Goal: Task Accomplishment & Management: Manage account settings

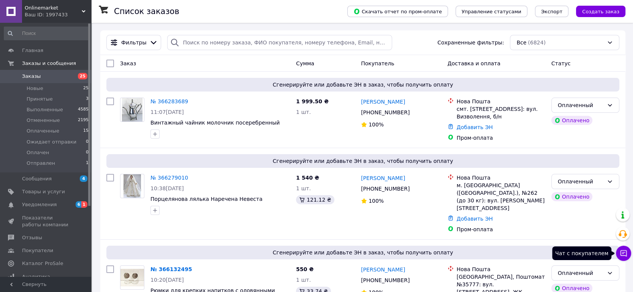
click at [619, 256] on button "Чат с покупателем" at bounding box center [623, 253] width 15 height 15
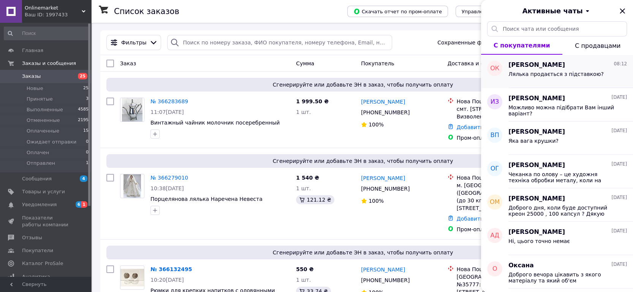
click at [550, 77] on span "Лялька продається з підставкою?" at bounding box center [556, 74] width 95 height 6
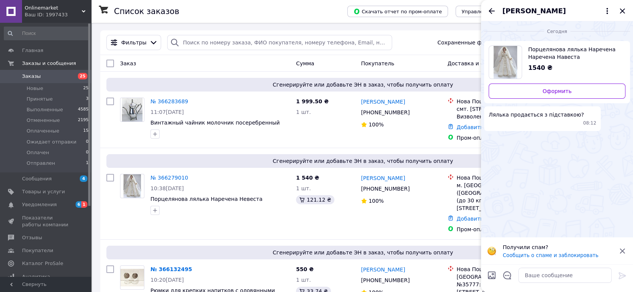
click at [537, 53] on span "Порцелянова лялька Наречена Наречена Навеста" at bounding box center [573, 53] width 91 height 15
click at [506, 54] on img "Посмотреть товар" at bounding box center [506, 62] width 24 height 33
click at [49, 266] on span "Каталог ProSale" at bounding box center [42, 263] width 41 height 7
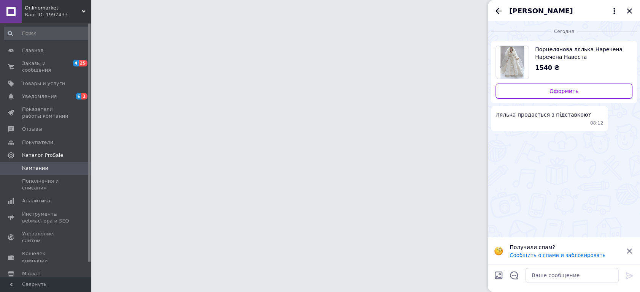
click at [630, 12] on div "[PERSON_NAME]" at bounding box center [564, 10] width 152 height 21
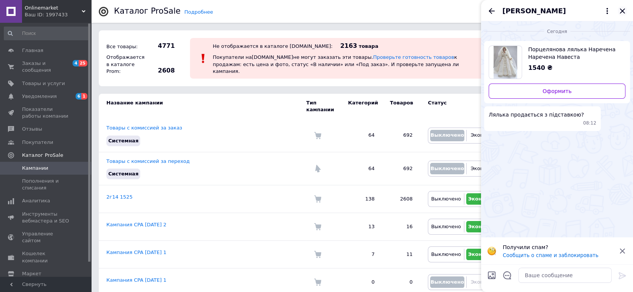
click at [620, 10] on icon "Закрыть" at bounding box center [622, 10] width 9 height 9
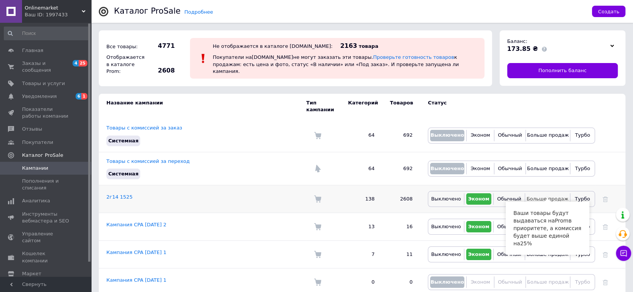
click at [548, 196] on span "Больше продаж" at bounding box center [548, 199] width 42 height 6
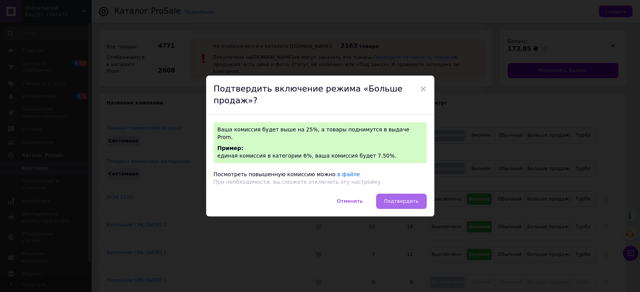
click at [407, 198] on span "Подтвердить" at bounding box center [401, 201] width 35 height 6
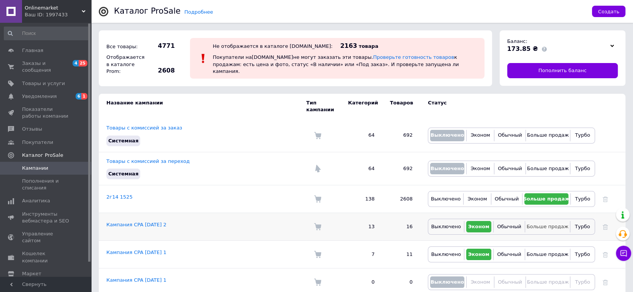
click at [550, 224] on span "Больше продаж" at bounding box center [548, 227] width 42 height 6
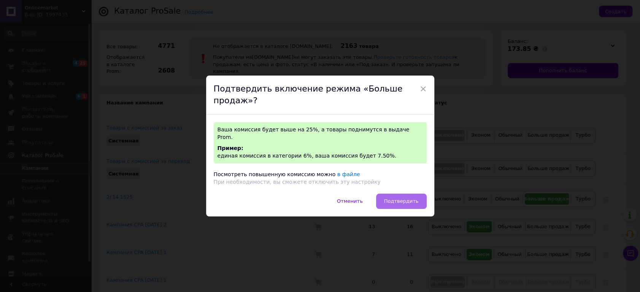
click at [403, 198] on span "Подтвердить" at bounding box center [401, 201] width 35 height 6
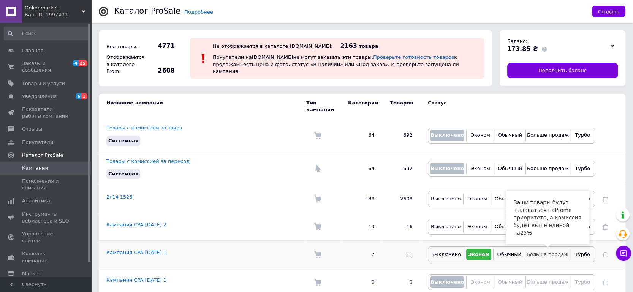
click at [543, 252] on span "Больше продаж" at bounding box center [548, 255] width 42 height 6
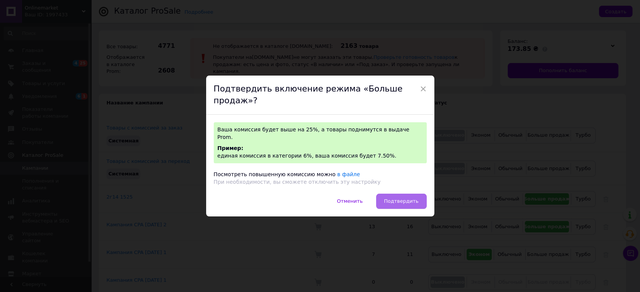
click at [401, 198] on span "Подтвердить" at bounding box center [401, 201] width 35 height 6
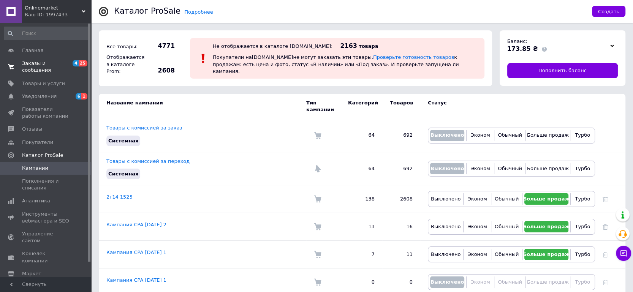
click at [51, 64] on span "Заказы и сообщения" at bounding box center [46, 67] width 48 height 14
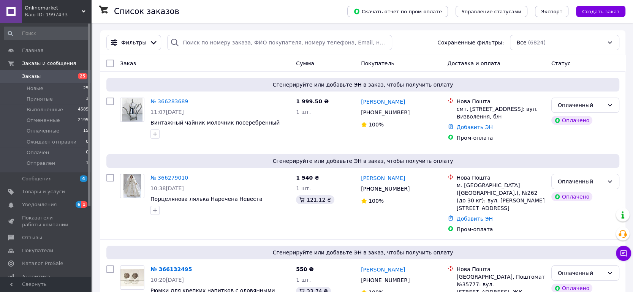
click at [56, 75] on span "Заказы" at bounding box center [46, 76] width 48 height 7
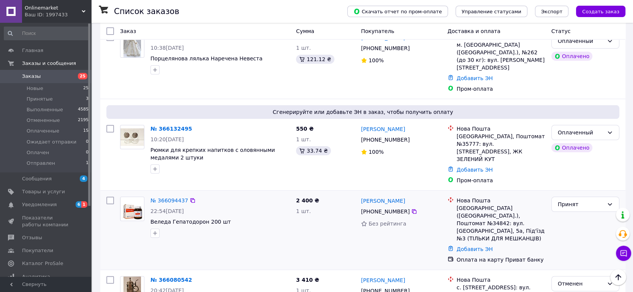
scroll to position [127, 0]
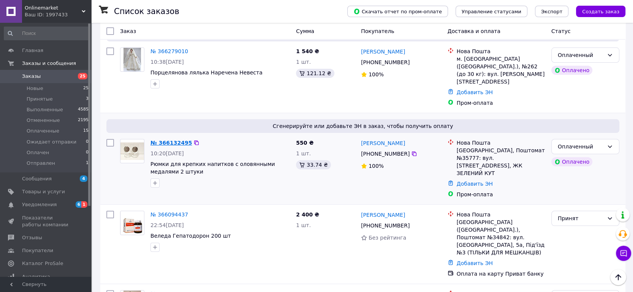
click at [165, 140] on link "№ 366132495" at bounding box center [171, 143] width 41 height 6
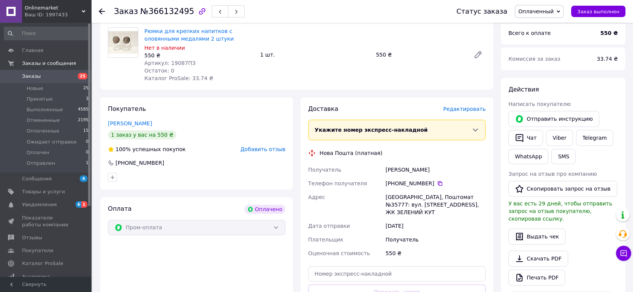
scroll to position [295, 0]
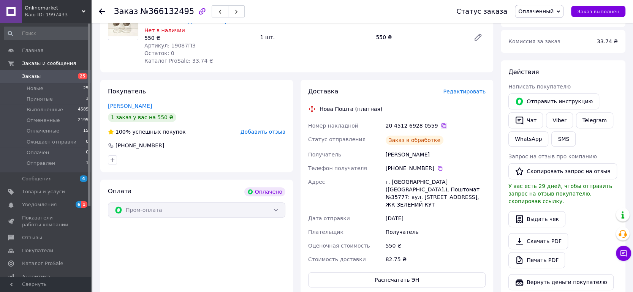
click at [441, 123] on icon at bounding box center [444, 126] width 6 height 6
click at [39, 78] on span "Заказы" at bounding box center [46, 76] width 48 height 7
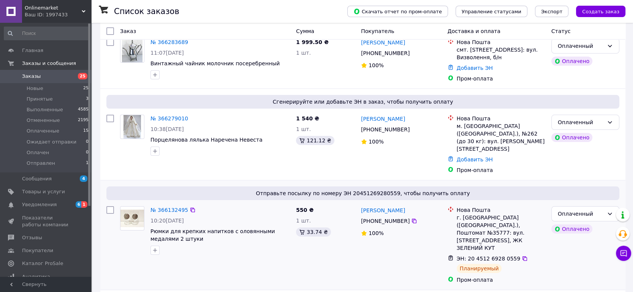
scroll to position [84, 0]
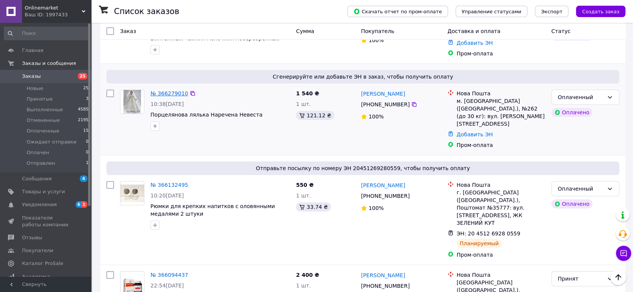
click at [171, 92] on link "№ 366279010" at bounding box center [170, 93] width 38 height 6
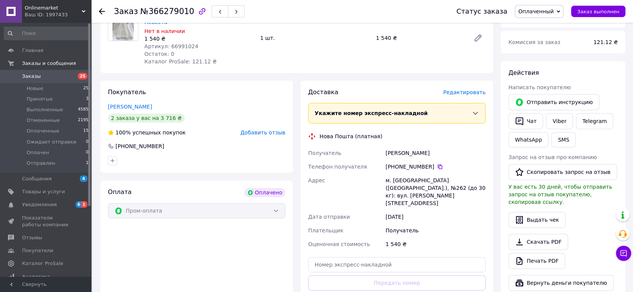
scroll to position [299, 0]
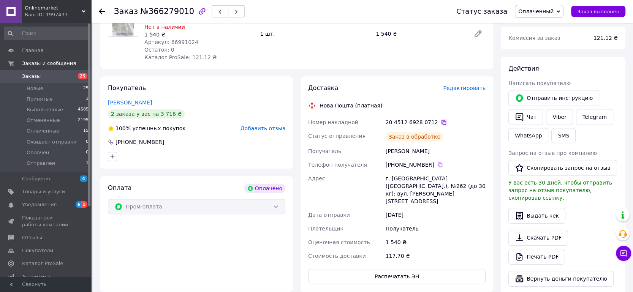
click at [441, 119] on icon at bounding box center [444, 122] width 6 height 6
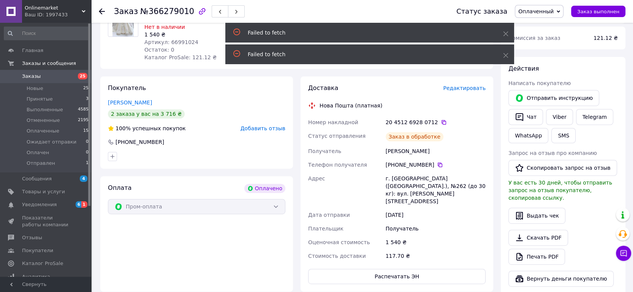
click at [31, 78] on span "Заказы" at bounding box center [31, 76] width 19 height 7
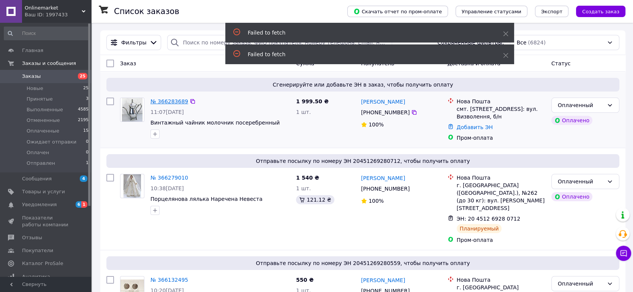
click at [167, 103] on link "№ 366283689" at bounding box center [170, 101] width 38 height 6
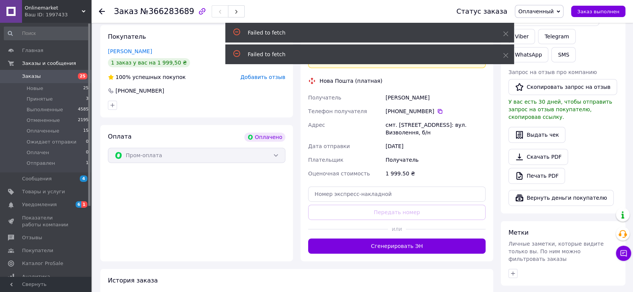
scroll to position [338, 0]
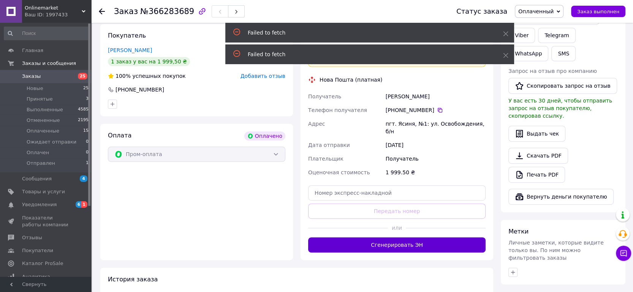
click at [397, 238] on button "Сгенерировать ЭН" at bounding box center [397, 245] width 178 height 15
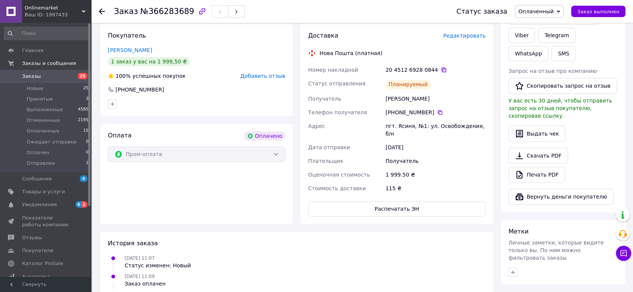
click at [441, 67] on icon at bounding box center [444, 70] width 6 height 6
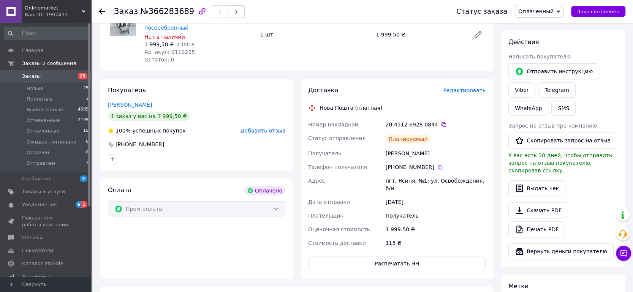
scroll to position [211, 0]
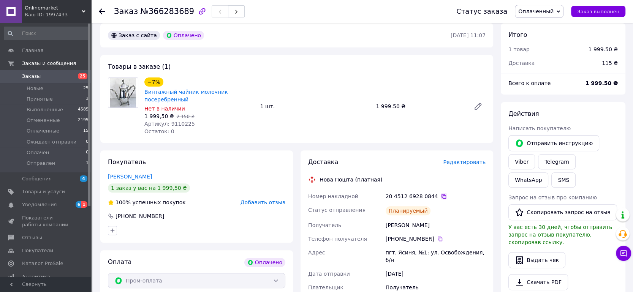
click at [442, 194] on icon at bounding box center [444, 196] width 5 height 5
click at [40, 204] on span "Уведомления" at bounding box center [39, 205] width 35 height 7
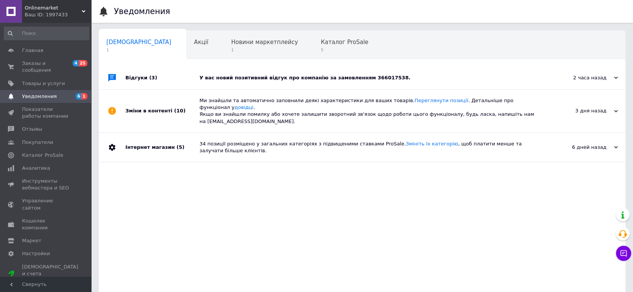
click at [287, 75] on div "У вас новий позитивний відгук про компанію за замовленням 366017538." at bounding box center [371, 78] width 343 height 7
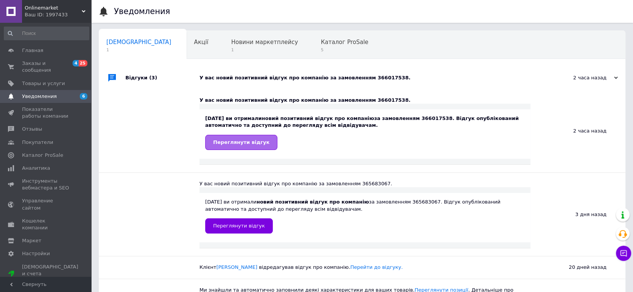
click at [236, 145] on span "Переглянути відгук" at bounding box center [241, 143] width 56 height 6
click at [44, 63] on span "Заказы и сообщения" at bounding box center [46, 67] width 48 height 14
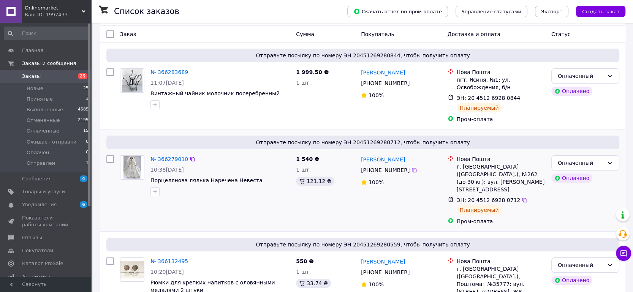
scroll to position [42, 0]
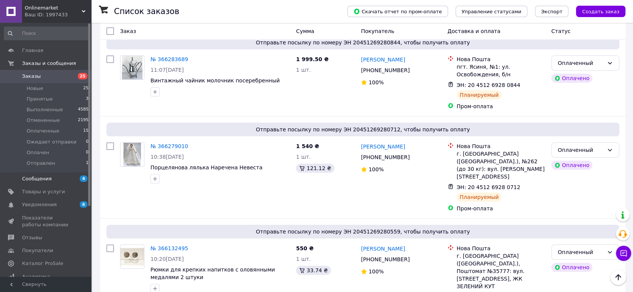
click at [48, 178] on span "Сообщения" at bounding box center [37, 179] width 30 height 7
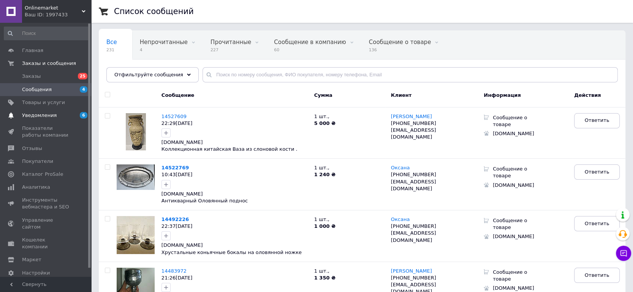
click at [33, 117] on span "Уведомления" at bounding box center [39, 115] width 35 height 7
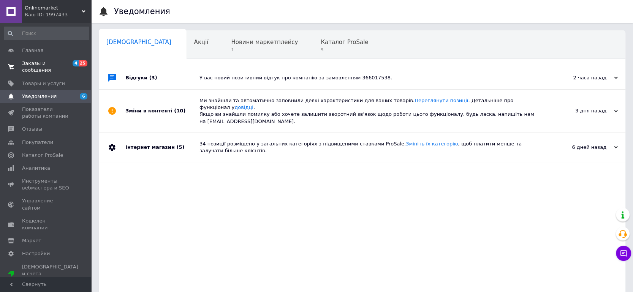
click at [42, 64] on span "Заказы и сообщения" at bounding box center [46, 67] width 48 height 14
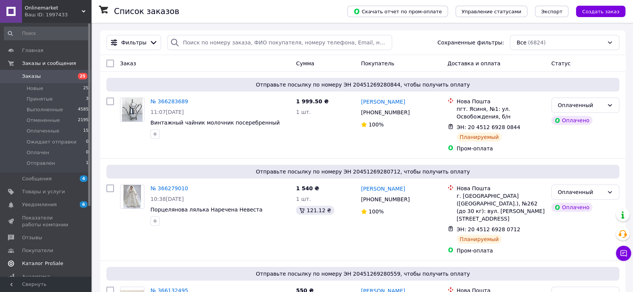
click at [51, 265] on span "Каталог ProSale" at bounding box center [42, 263] width 41 height 7
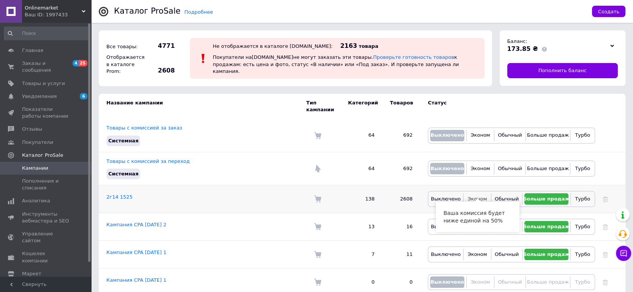
click at [476, 196] on span "Эконом" at bounding box center [477, 199] width 19 height 6
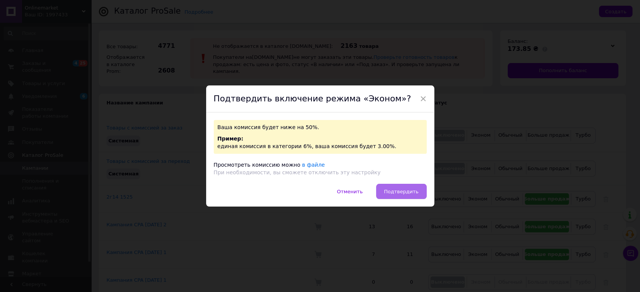
click at [399, 190] on span "Подтвердить" at bounding box center [401, 192] width 35 height 6
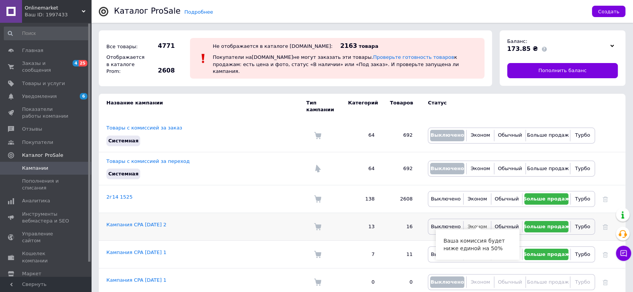
click at [478, 224] on span "Эконом" at bounding box center [477, 227] width 19 height 6
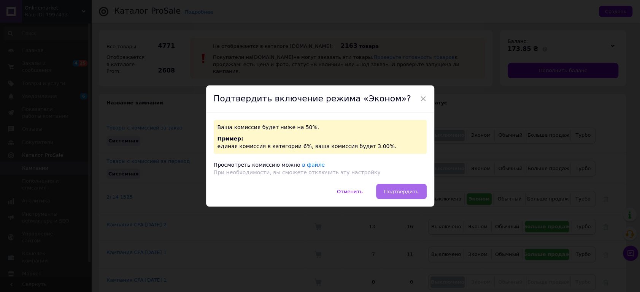
click at [406, 185] on button "Подтвердить" at bounding box center [401, 191] width 51 height 15
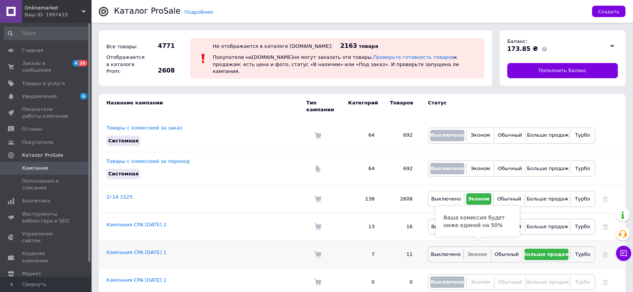
click at [474, 252] on span "Эконом" at bounding box center [477, 255] width 19 height 6
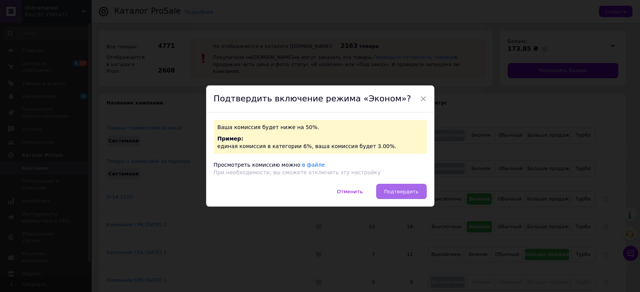
click at [395, 196] on button "Подтвердить" at bounding box center [401, 191] width 51 height 15
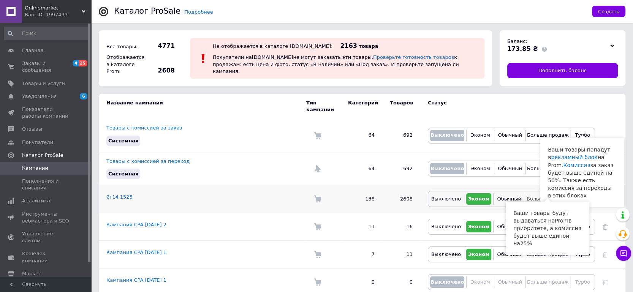
click at [534, 196] on button "Больше продаж" at bounding box center [547, 199] width 41 height 11
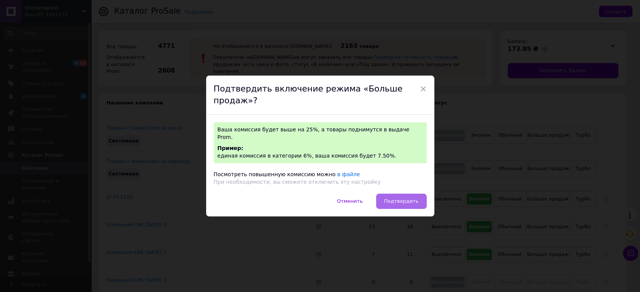
click at [397, 195] on button "Подтвердить" at bounding box center [401, 201] width 51 height 15
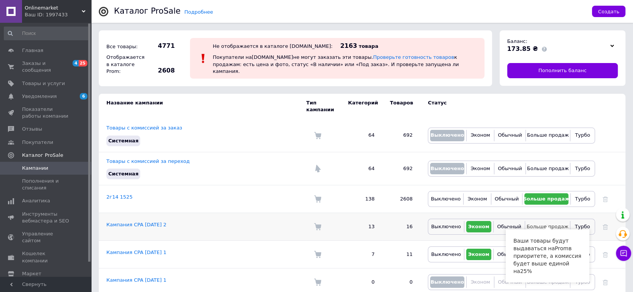
click at [544, 224] on span "Больше продаж" at bounding box center [548, 227] width 42 height 6
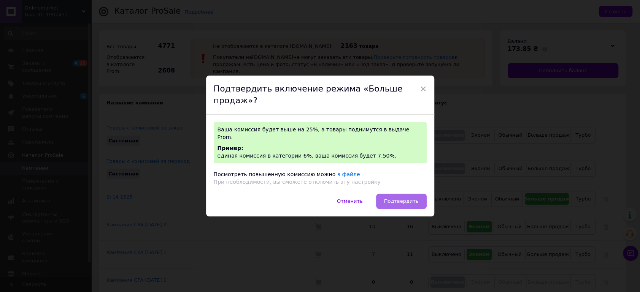
click at [413, 196] on button "Подтвердить" at bounding box center [401, 201] width 51 height 15
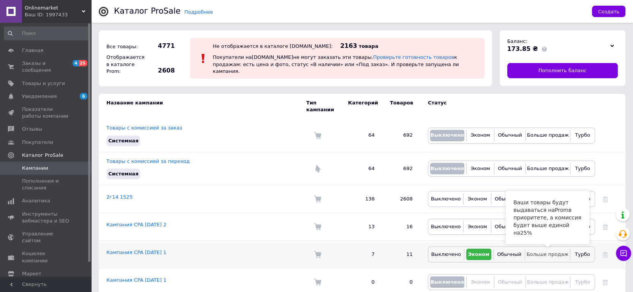
click at [541, 252] on span "Больше продаж" at bounding box center [548, 255] width 42 height 6
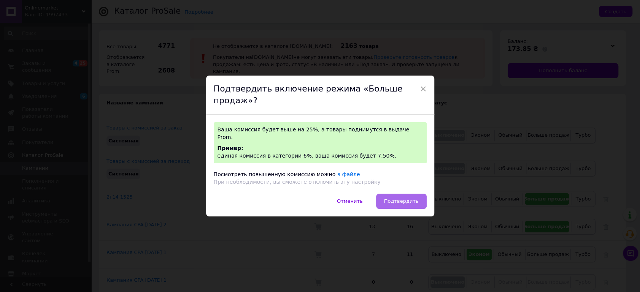
click at [400, 198] on button "Подтвердить" at bounding box center [401, 201] width 51 height 15
